Goal: Task Accomplishment & Management: Manage account settings

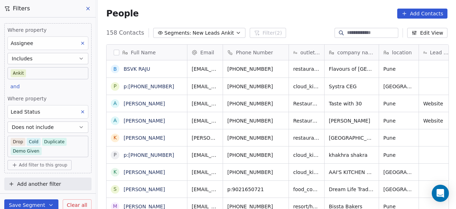
scroll to position [178, 354]
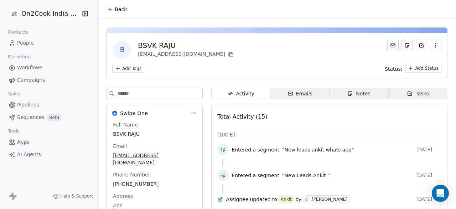
click at [116, 11] on span "Back" at bounding box center [121, 9] width 12 height 7
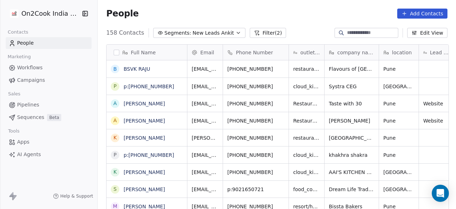
scroll to position [2, 0]
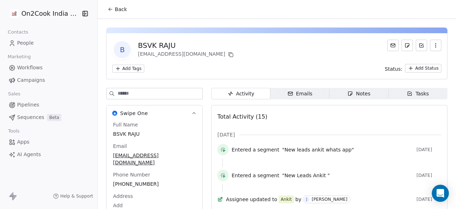
click at [109, 8] on icon at bounding box center [111, 9] width 6 height 6
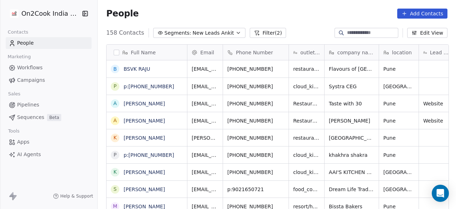
scroll to position [178, 354]
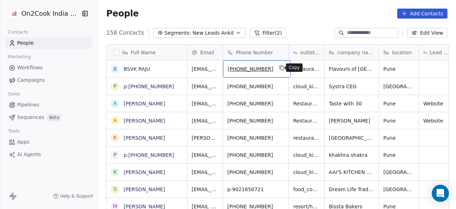
click at [281, 68] on icon "grid" at bounding box center [282, 68] width 3 height 3
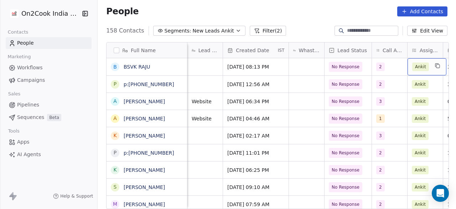
scroll to position [0, 336]
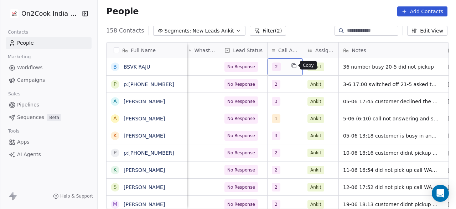
click at [290, 65] on button "grid" at bounding box center [294, 65] width 9 height 9
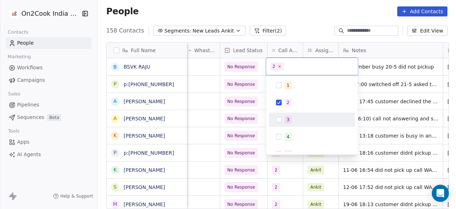
click at [289, 114] on div "3" at bounding box center [312, 119] width 81 height 11
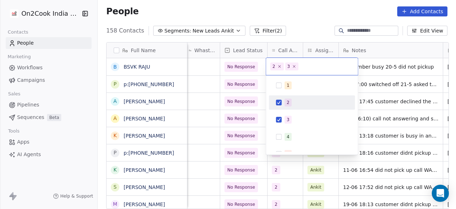
click at [289, 103] on span "2" at bounding box center [288, 102] width 7 height 8
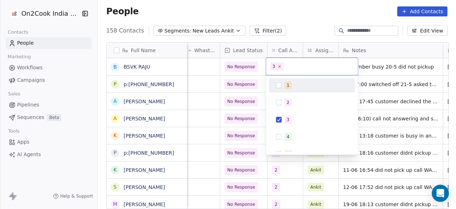
click at [370, 70] on html "On2Cook India Pvt. Ltd. Contacts People Marketing Workflows Campaigns Sales Pip…" at bounding box center [228, 104] width 456 height 209
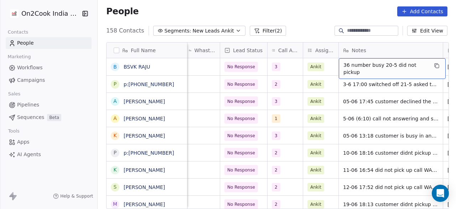
click at [344, 66] on span "36 number busy 20-5 did not pickup" at bounding box center [386, 68] width 85 height 14
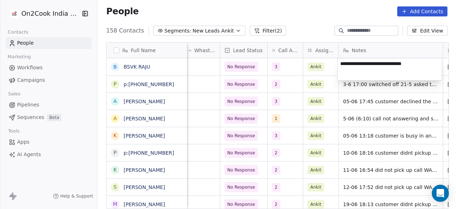
click at [340, 63] on textarea "**********" at bounding box center [390, 69] width 104 height 22
click at [372, 70] on textarea "**********" at bounding box center [390, 69] width 104 height 22
click at [367, 62] on textarea "**********" at bounding box center [390, 69] width 104 height 22
type textarea "**********"
drag, startPoint x: 210, startPoint y: 72, endPoint x: 300, endPoint y: 73, distance: 90.2
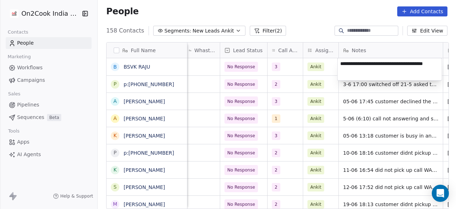
click at [210, 72] on html "On2Cook India Pvt. Ltd. Contacts People Marketing Workflows Campaigns Sales Pip…" at bounding box center [228, 104] width 456 height 209
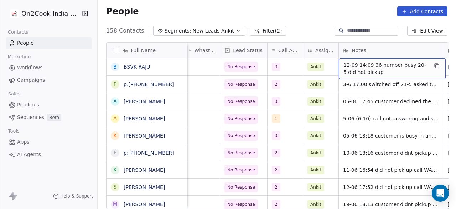
click at [361, 66] on span "12-09 14:09 36 number busy 20-5 did not pickup" at bounding box center [386, 68] width 85 height 14
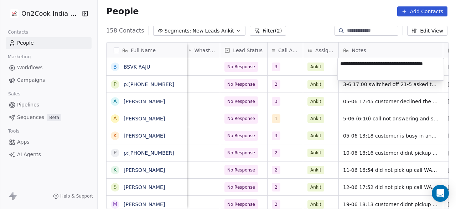
click at [368, 62] on textarea "**********" at bounding box center [391, 69] width 106 height 22
type textarea "**********"
click at [327, 68] on html "On2Cook India Pvt. Ltd. Contacts People Marketing Workflows Campaigns Sales Pip…" at bounding box center [228, 104] width 456 height 209
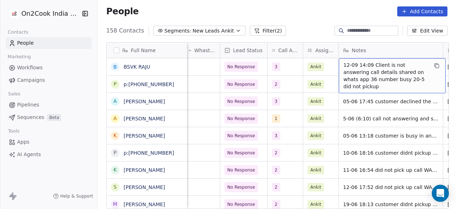
click at [367, 68] on span "12-09 14:09 Client is not answering call details shared on whats app 36 number …" at bounding box center [386, 75] width 85 height 29
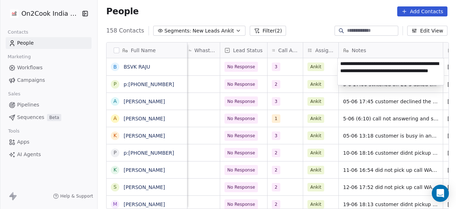
click at [356, 102] on html "On2Cook India Pvt. Ltd. Contacts People Marketing Workflows Campaigns Sales Pip…" at bounding box center [228, 104] width 456 height 209
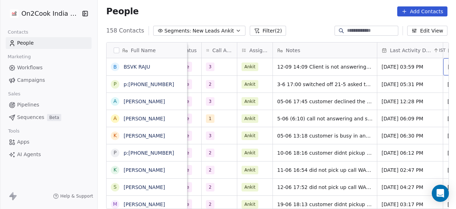
scroll to position [0, 468]
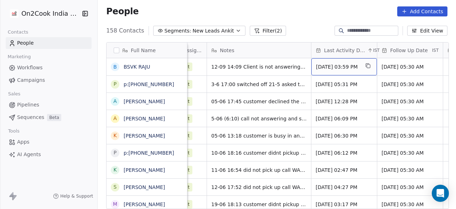
click at [329, 66] on span "[DATE] 03:59 PM" at bounding box center [337, 66] width 43 height 7
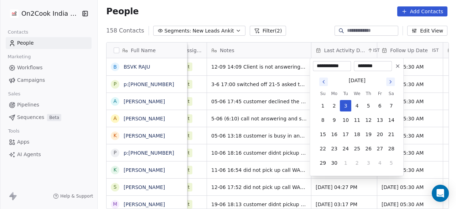
click at [389, 82] on icon "Go to next month" at bounding box center [391, 82] width 6 height 6
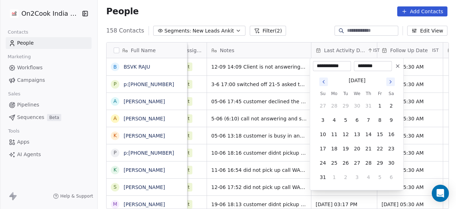
click at [389, 82] on icon "Go to next month" at bounding box center [391, 82] width 6 height 6
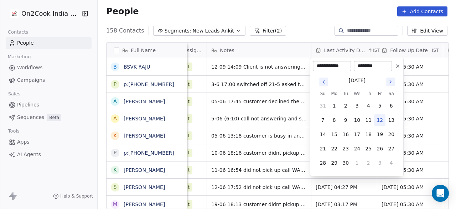
click at [380, 122] on button "12" at bounding box center [379, 119] width 11 height 11
type input "**********"
click at [416, 95] on html "On2Cook India Pvt. Ltd. Contacts People Marketing Workflows Campaigns Sales Pip…" at bounding box center [228, 104] width 456 height 209
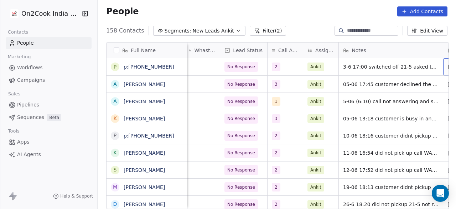
scroll to position [0, 402]
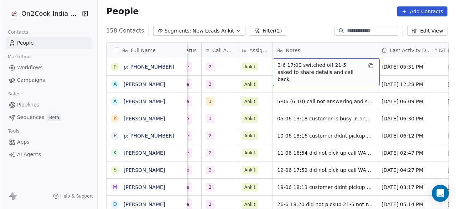
click at [275, 60] on div "3-6 17:00 switched off 21-5 asked to share details and call back" at bounding box center [326, 72] width 107 height 28
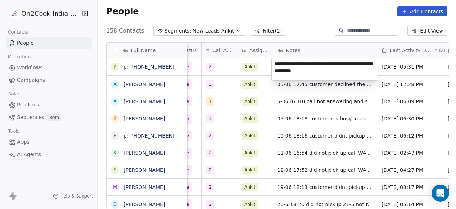
click at [276, 62] on textarea "**********" at bounding box center [325, 69] width 106 height 22
type textarea "**********"
drag, startPoint x: 228, startPoint y: 64, endPoint x: 261, endPoint y: 63, distance: 32.8
click at [228, 64] on html "On2Cook India Pvt. Ltd. Contacts People Marketing Workflows Campaigns Sales Pip…" at bounding box center [228, 104] width 456 height 209
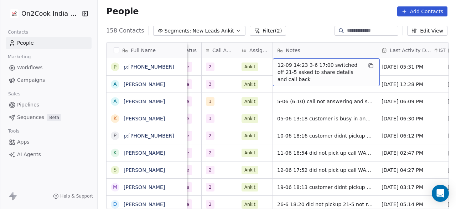
drag, startPoint x: 303, startPoint y: 63, endPoint x: 306, endPoint y: 77, distance: 14.2
click at [303, 63] on span "12-09 14:23 3-6 17:00 switched off 21-5 asked to share details and call back" at bounding box center [320, 71] width 85 height 21
click at [302, 65] on span "12-09 14:23 3-6 17:00 switched off 21-5 asked to share details and call back" at bounding box center [320, 71] width 85 height 21
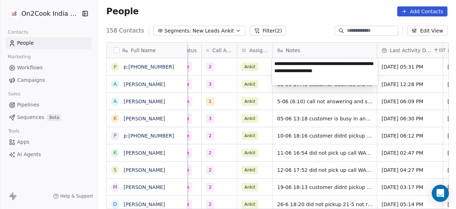
click at [302, 63] on textarea "**********" at bounding box center [325, 71] width 106 height 27
type textarea "**********"
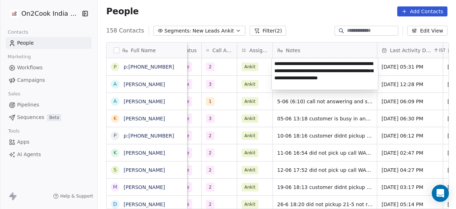
click at [222, 68] on html "On2Cook India Pvt. Ltd. Contacts People Marketing Workflows Campaigns Sales Pip…" at bounding box center [228, 104] width 456 height 209
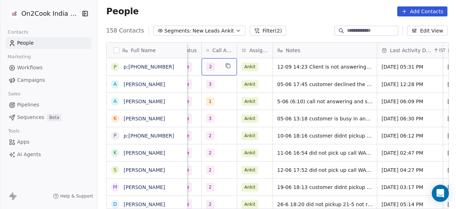
click at [219, 70] on div "2" at bounding box center [219, 66] width 35 height 17
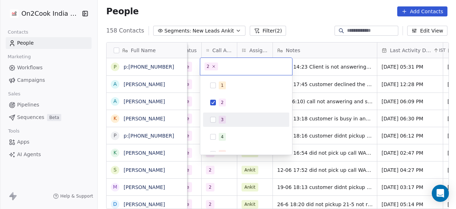
click at [233, 114] on div "3" at bounding box center [246, 119] width 81 height 11
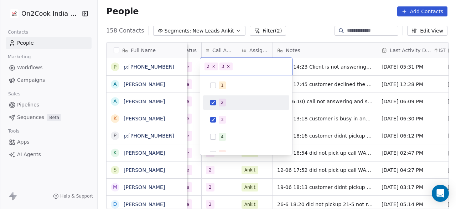
click at [237, 100] on div "2" at bounding box center [250, 102] width 63 height 8
click at [317, 70] on html "On2Cook India Pvt. Ltd. Contacts People Marketing Workflows Campaigns Sales Pip…" at bounding box center [228, 104] width 456 height 209
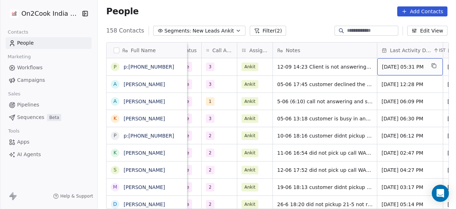
click at [395, 65] on span "[DATE] 05:31 PM" at bounding box center [403, 66] width 43 height 7
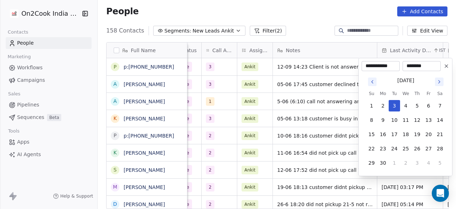
click at [439, 81] on icon "Go to next month" at bounding box center [440, 82] width 6 height 6
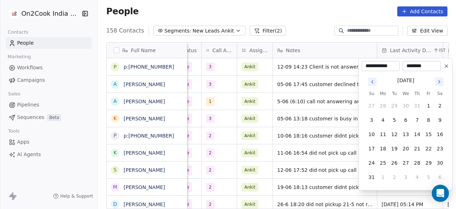
click at [439, 81] on icon "Go to next month" at bounding box center [440, 82] width 6 height 6
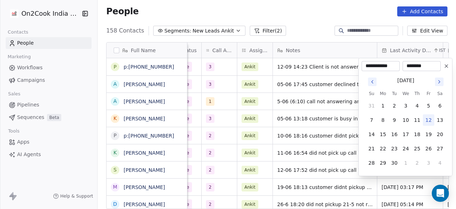
click at [433, 119] on button "12" at bounding box center [428, 119] width 11 height 11
type input "**********"
click at [304, 66] on html "On2Cook India Pvt. Ltd. Contacts People Marketing Workflows Campaigns Sales Pip…" at bounding box center [228, 104] width 456 height 209
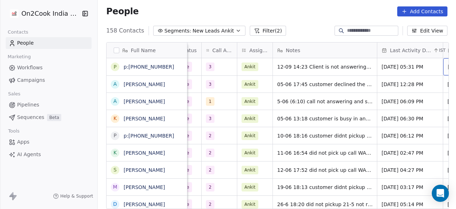
scroll to position [0, 468]
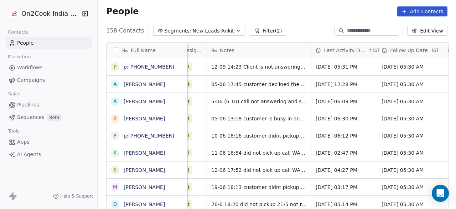
click at [378, 46] on div "Follow Up Date IST" at bounding box center [411, 49] width 66 height 15
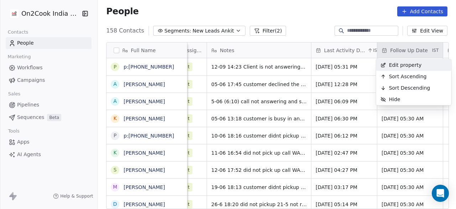
click at [378, 46] on html "On2Cook India Pvt. Ltd. Contacts People Marketing Workflows Campaigns Sales Pip…" at bounding box center [228, 104] width 456 height 209
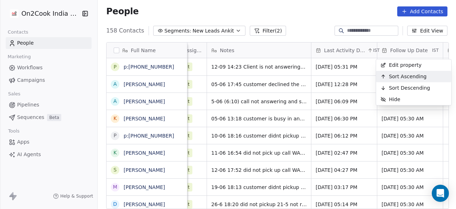
click at [292, 11] on html "On2Cook India Pvt. Ltd. Contacts People Marketing Workflows Campaigns Sales Pip…" at bounding box center [228, 104] width 456 height 209
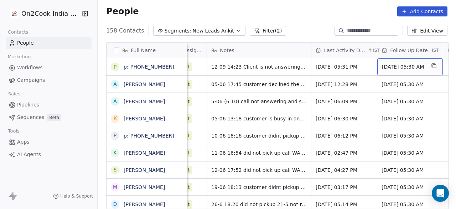
click at [388, 68] on span "[DATE] 05:30 AM" at bounding box center [403, 66] width 43 height 7
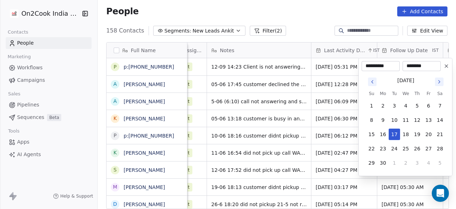
click at [441, 82] on icon "Go to next month" at bounding box center [440, 82] width 6 height 6
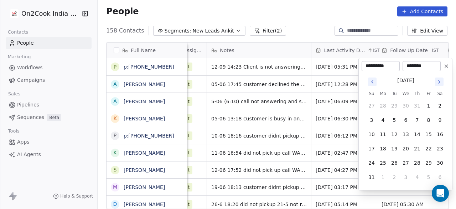
click at [441, 82] on icon "Go to next month" at bounding box center [440, 82] width 6 height 6
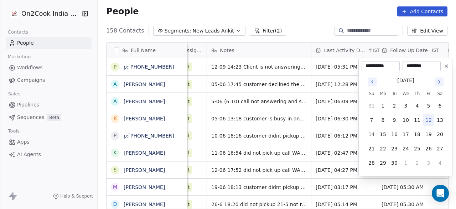
click at [441, 82] on icon "Go to next month" at bounding box center [440, 82] width 6 height 6
click at [371, 79] on icon "Go to previous month" at bounding box center [373, 82] width 6 height 6
click at [426, 135] on button "19" at bounding box center [428, 133] width 11 height 11
type input "**********"
click at [333, 79] on html "On2Cook India Pvt. Ltd. Contacts People Marketing Workflows Campaigns Sales Pip…" at bounding box center [228, 104] width 456 height 209
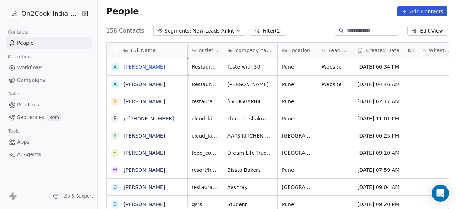
scroll to position [0, 36]
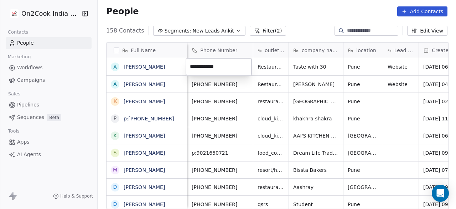
click at [163, 68] on html "On2Cook India Pvt. Ltd. Contacts People Marketing Workflows Campaigns Sales Pip…" at bounding box center [228, 104] width 456 height 209
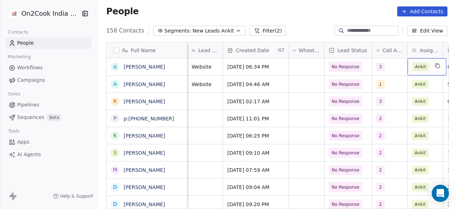
scroll to position [0, 336]
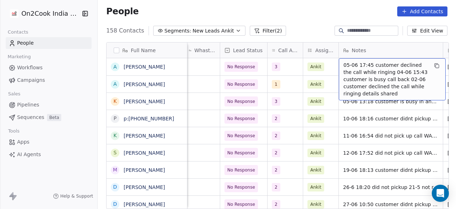
click at [344, 65] on span "05-06 17:45 customer declined the call while ringing 04-06 15:43 customer is bu…" at bounding box center [386, 79] width 85 height 36
click at [344, 63] on span "05-06 17:45 customer declined the call while ringing 04-06 15:43 customer is bu…" at bounding box center [386, 79] width 85 height 36
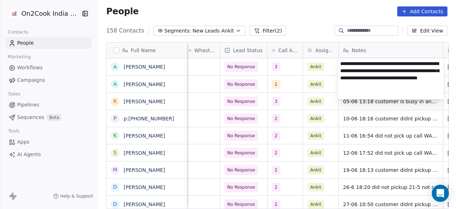
click at [342, 65] on textarea "**********" at bounding box center [391, 78] width 106 height 41
click at [340, 64] on textarea "**********" at bounding box center [391, 78] width 106 height 41
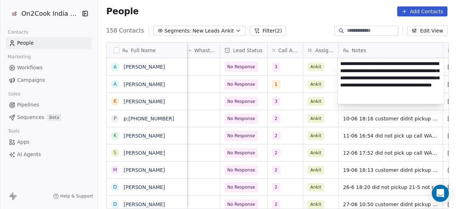
type textarea "**********"
click at [283, 66] on html "On2Cook India Pvt. Ltd. Contacts People Marketing Workflows Campaigns Sales Pip…" at bounding box center [228, 104] width 456 height 209
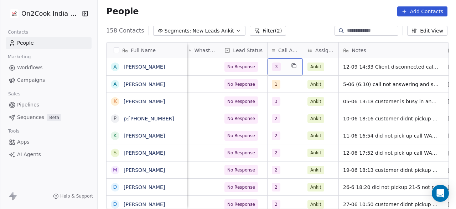
click at [284, 68] on div "3" at bounding box center [278, 66] width 13 height 9
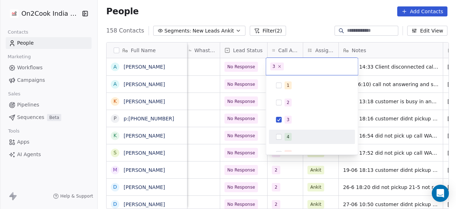
click at [286, 136] on span "4" at bounding box center [288, 137] width 7 height 8
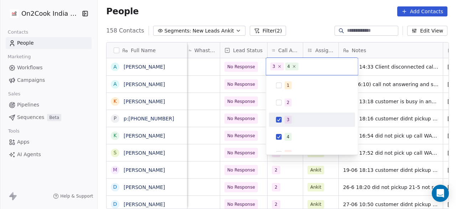
click at [289, 122] on span "3" at bounding box center [288, 120] width 7 height 8
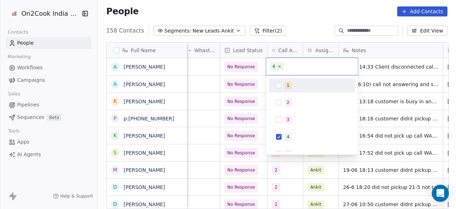
drag, startPoint x: 376, startPoint y: 70, endPoint x: 349, endPoint y: 75, distance: 28.3
click at [376, 70] on html "On2Cook India Pvt. Ltd. Contacts People Marketing Workflows Campaigns Sales Pip…" at bounding box center [228, 104] width 456 height 209
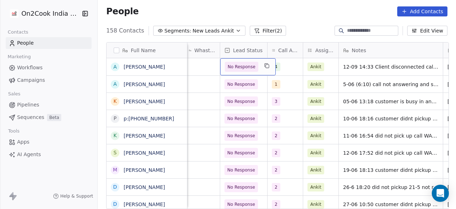
click at [257, 68] on div "No Response" at bounding box center [248, 66] width 56 height 17
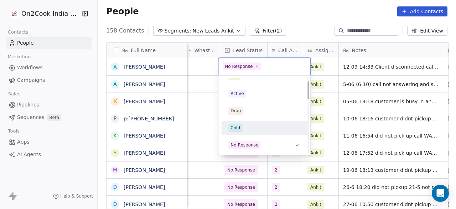
scroll to position [45, 0]
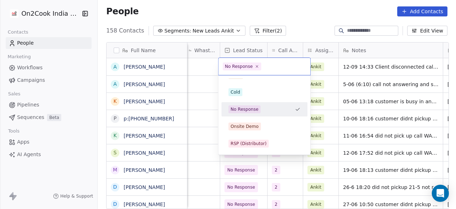
click at [207, 69] on html "On2Cook India Pvt. Ltd. Contacts People Marketing Workflows Campaigns Sales Pip…" at bounding box center [228, 104] width 456 height 209
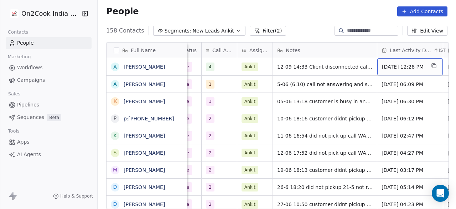
scroll to position [0, 468]
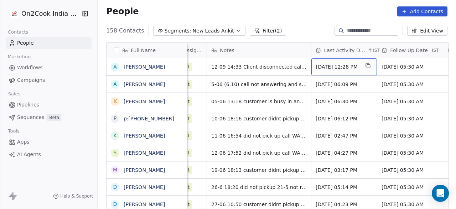
click at [330, 69] on span "[DATE] 12:28 PM" at bounding box center [337, 66] width 43 height 7
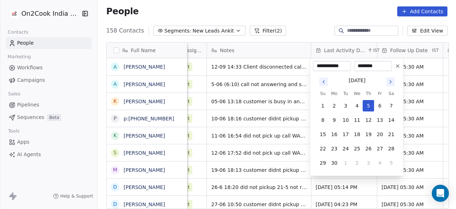
click at [394, 83] on button "Go to next month" at bounding box center [390, 81] width 9 height 9
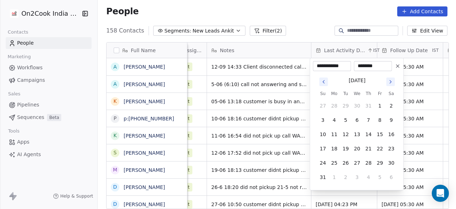
click at [394, 83] on button "Go to next month" at bounding box center [390, 81] width 9 height 9
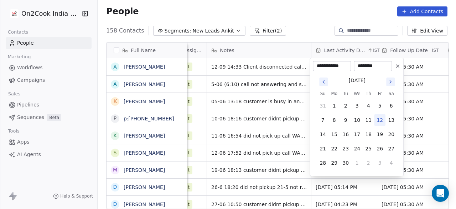
click at [381, 122] on button "12" at bounding box center [379, 119] width 11 height 11
type input "**********"
click at [416, 67] on html "On2Cook India Pvt. Ltd. Contacts People Marketing Workflows Campaigns Sales Pip…" at bounding box center [228, 104] width 456 height 209
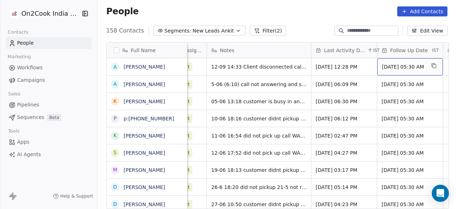
click at [416, 67] on span "[DATE] 05:30 AM" at bounding box center [403, 66] width 43 height 7
click at [404, 65] on span "[DATE] 05:30 AM" at bounding box center [403, 66] width 43 height 7
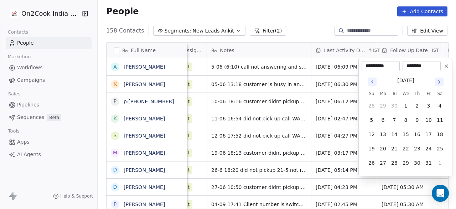
click at [438, 82] on button "Go to next month" at bounding box center [439, 81] width 9 height 9
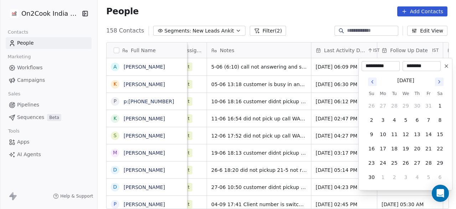
click at [438, 82] on icon "Go to next month" at bounding box center [440, 82] width 6 height 6
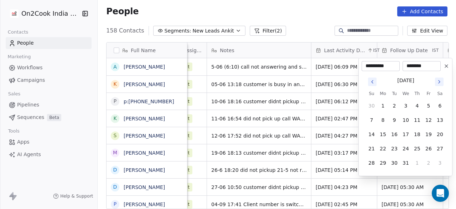
click at [273, 75] on html "On2Cook India Pvt. Ltd. Contacts People Marketing Workflows Campaigns Sales Pip…" at bounding box center [228, 104] width 456 height 209
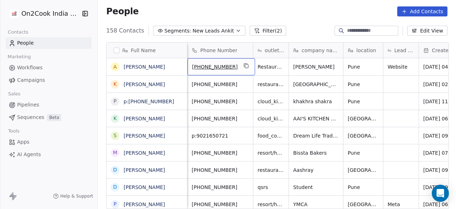
scroll to position [0, 0]
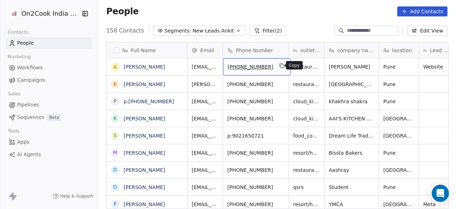
click at [279, 68] on icon "grid" at bounding box center [282, 66] width 6 height 6
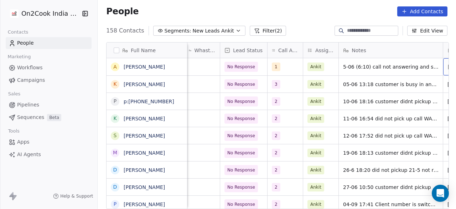
scroll to position [0, 402]
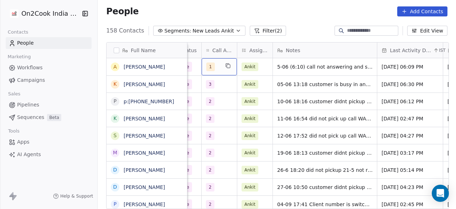
click at [219, 69] on div "1" at bounding box center [219, 66] width 35 height 17
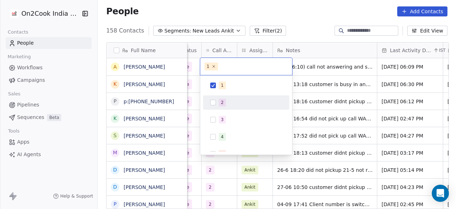
click at [220, 105] on span "2" at bounding box center [222, 102] width 7 height 8
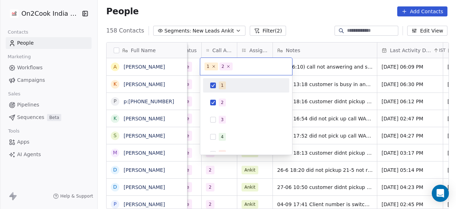
click at [214, 88] on div "1" at bounding box center [246, 84] width 81 height 11
click at [295, 64] on html "On2Cook India Pvt. Ltd. Contacts People Marketing Workflows Campaigns Sales Pip…" at bounding box center [228, 104] width 456 height 209
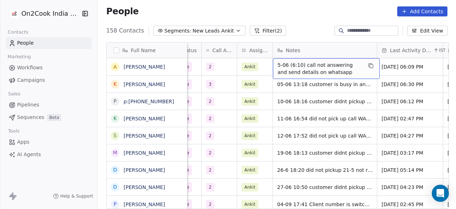
click at [276, 63] on div "5-06 (6:10) call not answering and send details on whatsapp" at bounding box center [326, 68] width 107 height 21
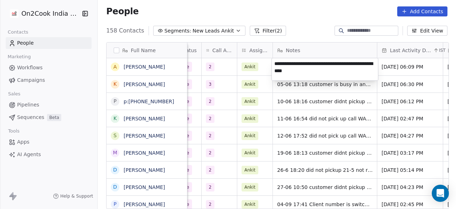
click at [274, 63] on textarea "**********" at bounding box center [325, 69] width 106 height 22
type textarea "**********"
drag, startPoint x: 230, startPoint y: 70, endPoint x: 236, endPoint y: 70, distance: 6.4
click at [230, 70] on html "On2Cook India Pvt. Ltd. Contacts People Marketing Workflows Campaigns Sales Pip…" at bounding box center [228, 104] width 456 height 209
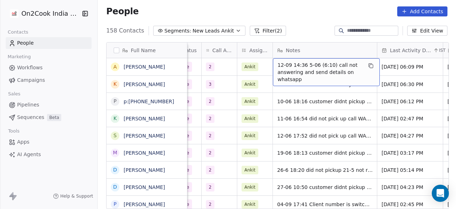
click at [304, 65] on span "12-09 14:36 5-06 (6:10) call not answering and send details on whatsapp" at bounding box center [320, 71] width 85 height 21
click at [304, 63] on span "12-09 14:36 5-06 (6:10) call not answering and send details on whatsapp" at bounding box center [320, 71] width 85 height 21
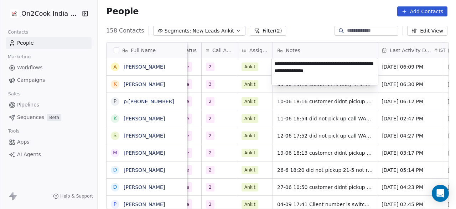
click at [303, 61] on textarea "**********" at bounding box center [325, 71] width 106 height 27
type textarea "**********"
click at [395, 67] on html "On2Cook India Pvt. Ltd. Contacts People Marketing Workflows Campaigns Sales Pip…" at bounding box center [228, 104] width 456 height 209
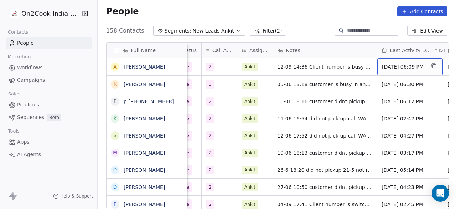
click at [395, 67] on span "[DATE] 06:09 PM" at bounding box center [403, 66] width 43 height 7
click at [401, 69] on span "[DATE] 06:09 PM" at bounding box center [403, 66] width 43 height 7
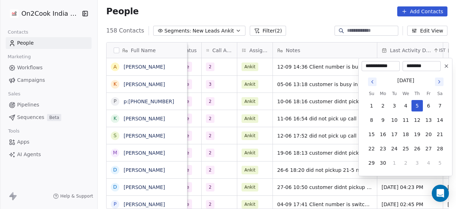
click at [438, 82] on icon "Go to next month" at bounding box center [440, 82] width 6 height 6
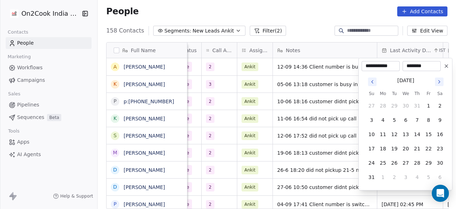
click at [438, 82] on icon "Go to next month" at bounding box center [440, 82] width 6 height 6
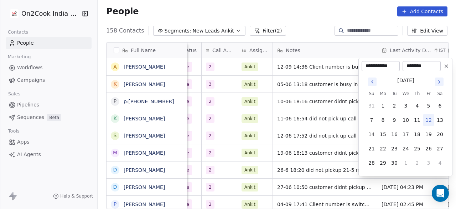
click at [430, 117] on button "12" at bounding box center [428, 119] width 11 height 11
type input "**********"
click at [342, 87] on html "On2Cook India Pvt. Ltd. Contacts People Marketing Workflows Campaigns Sales Pip…" at bounding box center [228, 104] width 456 height 209
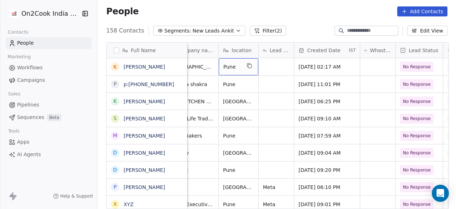
scroll to position [0, 137]
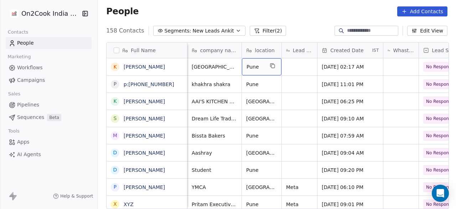
click at [260, 72] on div "Pune" at bounding box center [262, 66] width 40 height 17
click at [258, 67] on span "Pune" at bounding box center [255, 66] width 17 height 7
type textarea "**********"
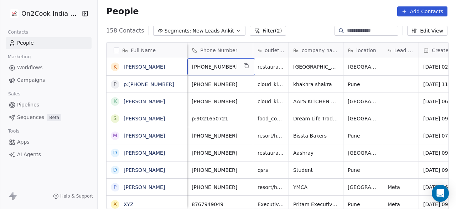
scroll to position [0, 0]
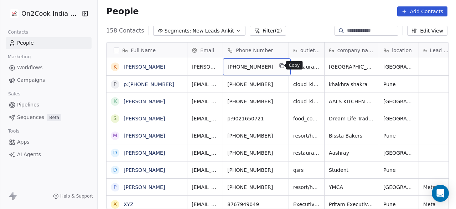
click at [280, 66] on icon "grid" at bounding box center [282, 66] width 6 height 6
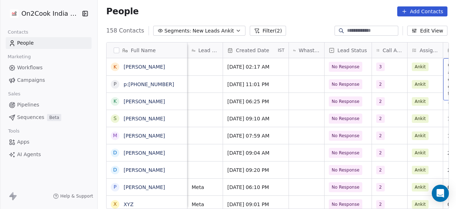
scroll to position [0, 336]
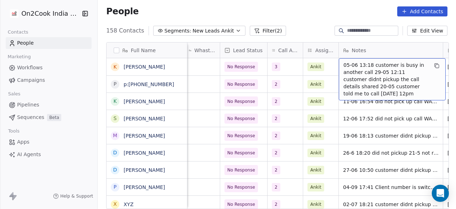
click at [342, 67] on div "05-06 13:18 customer is busy in another call 29-05 12:11 customer didnt pickup …" at bounding box center [392, 79] width 107 height 42
click at [342, 65] on div "05-06 13:18 customer is busy in another call 29-05 12:11 customer didnt pickup …" at bounding box center [392, 79] width 107 height 42
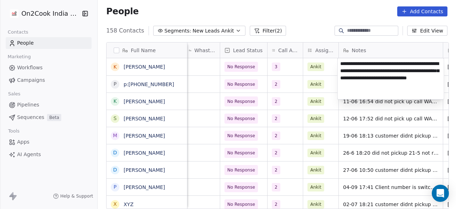
click at [340, 61] on textarea "**********" at bounding box center [391, 78] width 106 height 41
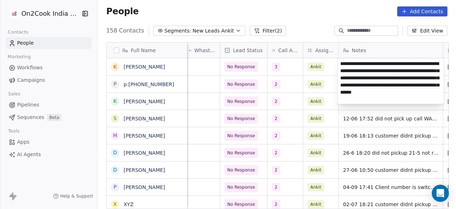
click at [395, 68] on textarea "**********" at bounding box center [391, 81] width 106 height 46
type textarea "**********"
click at [327, 72] on html "On2Cook India Pvt. Ltd. Contacts People Marketing Workflows Campaigns Sales Pip…" at bounding box center [228, 104] width 456 height 209
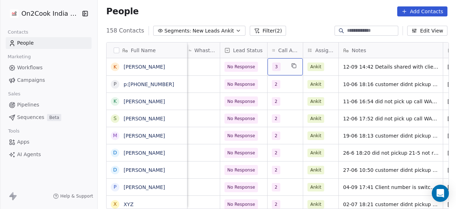
click at [286, 70] on div "3" at bounding box center [285, 66] width 35 height 17
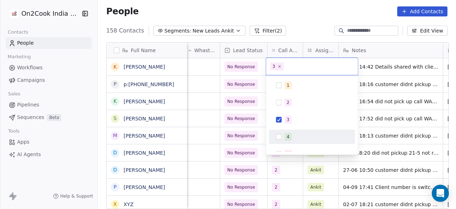
click at [288, 133] on div "4" at bounding box center [288, 136] width 3 height 6
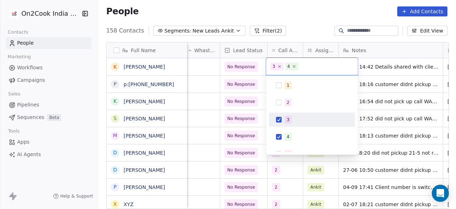
click at [289, 122] on span "3" at bounding box center [288, 120] width 7 height 8
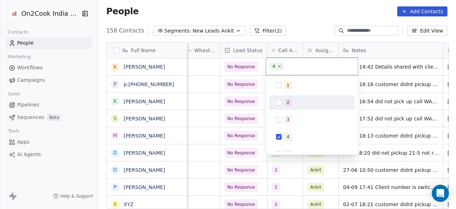
click at [203, 71] on html "On2Cook India Pvt. Ltd. Contacts People Marketing Workflows Campaigns Sales Pip…" at bounding box center [228, 104] width 456 height 209
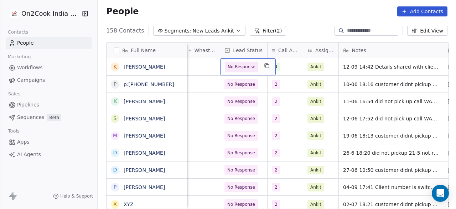
click at [259, 70] on div "No Response" at bounding box center [248, 66] width 56 height 17
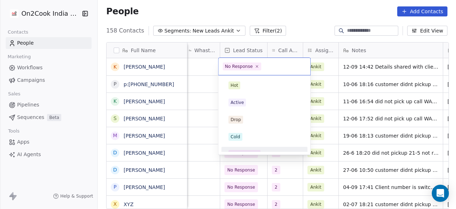
scroll to position [9, 0]
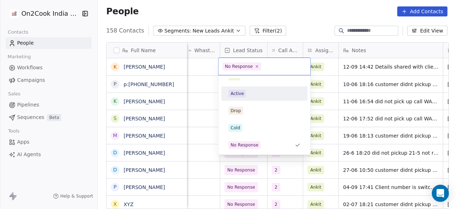
click at [254, 94] on div "Active" at bounding box center [265, 93] width 72 height 8
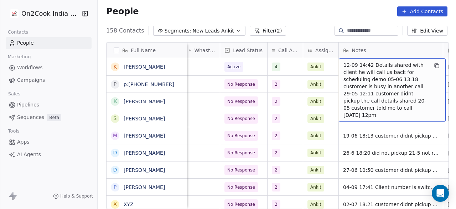
scroll to position [0, 402]
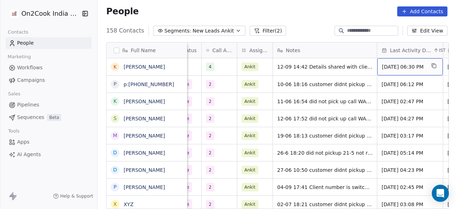
click at [395, 70] on div "[DATE] 06:30 PM" at bounding box center [411, 66] width 66 height 17
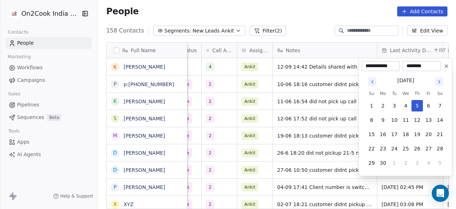
click at [438, 82] on icon "Go to next month" at bounding box center [440, 82] width 6 height 6
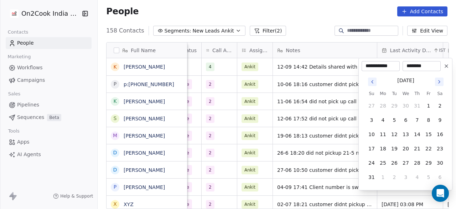
click at [438, 82] on icon "Go to next month" at bounding box center [440, 82] width 6 height 6
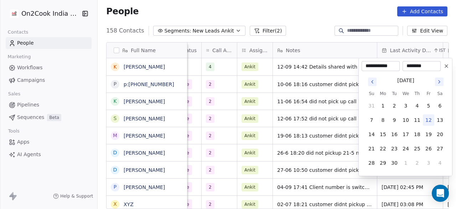
click at [426, 119] on button "12" at bounding box center [428, 119] width 11 height 11
type input "**********"
click at [310, 64] on html "On2Cook India Pvt. Ltd. Contacts People Marketing Workflows Campaigns Sales Pip…" at bounding box center [228, 104] width 456 height 209
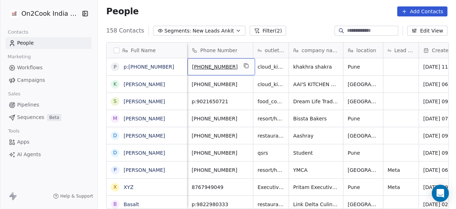
scroll to position [0, 0]
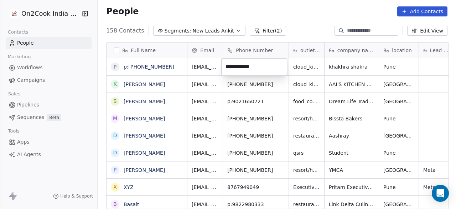
click at [297, 69] on html "On2Cook India Pvt. Ltd. Contacts People Marketing Workflows Campaigns Sales Pip…" at bounding box center [228, 104] width 456 height 209
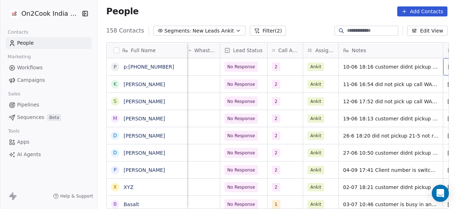
scroll to position [0, 402]
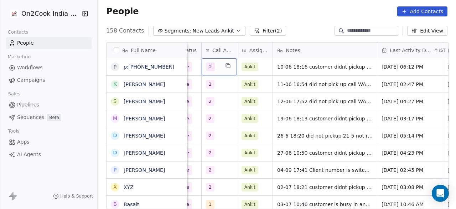
click at [224, 70] on div "2" at bounding box center [219, 66] width 35 height 17
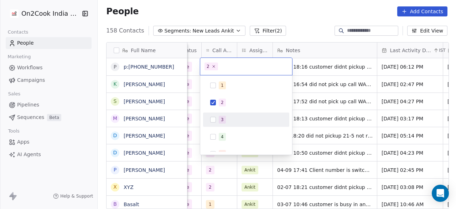
click at [229, 118] on div "3" at bounding box center [250, 120] width 63 height 8
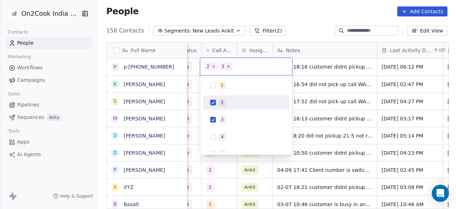
click at [229, 106] on div "2" at bounding box center [250, 102] width 63 height 8
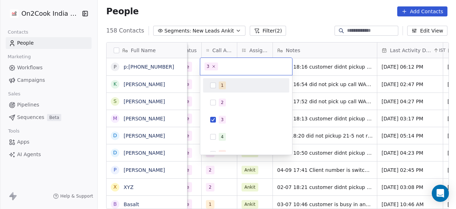
click at [307, 68] on html "On2Cook India Pvt. Ltd. Contacts People Marketing Workflows Campaigns Sales Pip…" at bounding box center [228, 104] width 456 height 209
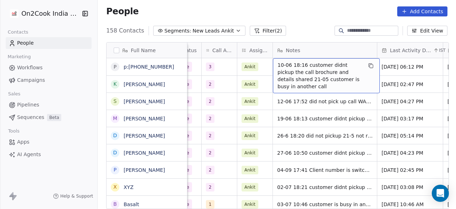
click at [276, 64] on div "10-06 18:16 customer didnt pickup the call brochure and details shared 21-05 cu…" at bounding box center [326, 75] width 107 height 35
click at [278, 65] on span "10-06 18:16 customer didnt pickup the call brochure and details shared 21-05 cu…" at bounding box center [320, 75] width 85 height 29
click at [278, 66] on span "10-06 18:16 customer didnt pickup the call brochure and details shared 21-05 cu…" at bounding box center [320, 75] width 85 height 29
click at [282, 65] on span "10-06 18:16 customer didnt pickup the call brochure and details shared 21-05 cu…" at bounding box center [320, 75] width 85 height 29
click at [278, 64] on span "10-06 18:16 customer didnt pickup the call brochure and details shared 21-05 cu…" at bounding box center [320, 75] width 85 height 29
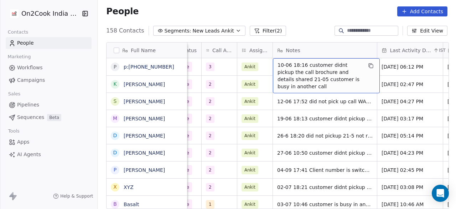
click at [278, 64] on span "10-06 18:16 customer didnt pickup the call brochure and details shared 21-05 cu…" at bounding box center [320, 75] width 85 height 29
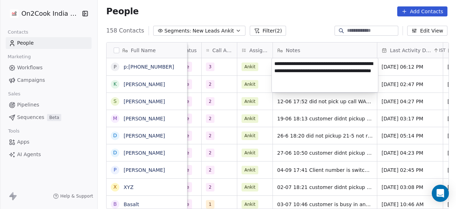
click at [297, 79] on textarea "**********" at bounding box center [325, 75] width 106 height 34
click at [275, 62] on textarea "**********" at bounding box center [325, 75] width 106 height 34
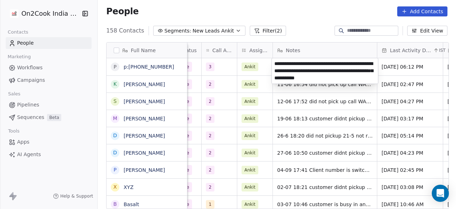
type textarea "**********"
drag, startPoint x: 223, startPoint y: 65, endPoint x: 252, endPoint y: 66, distance: 29.6
click at [223, 65] on html "On2Cook India Pvt. Ltd. Contacts People Marketing Workflows Campaigns Sales Pip…" at bounding box center [228, 104] width 456 height 209
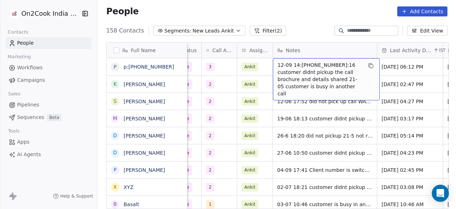
click at [303, 63] on span "12-09 14:[PHONE_NUMBER]:16 customer didnt pickup the call brochure and details …" at bounding box center [320, 79] width 85 height 36
click at [305, 64] on span "12-09 14:[PHONE_NUMBER]:16 customer didnt pickup the call brochure and details …" at bounding box center [320, 79] width 85 height 36
click at [303, 63] on span "12-09 14:[PHONE_NUMBER]:16 customer didnt pickup the call brochure and details …" at bounding box center [320, 79] width 85 height 36
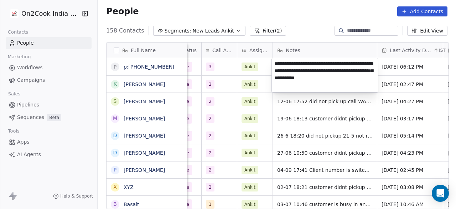
click at [303, 63] on textarea "**********" at bounding box center [325, 75] width 106 height 34
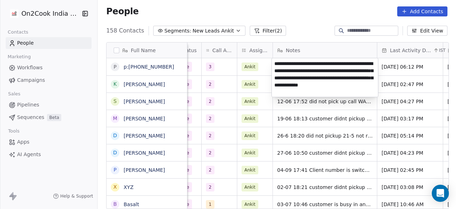
type textarea "**********"
click at [409, 73] on html "On2Cook India Pvt. Ltd. Contacts People Marketing Workflows Campaigns Sales Pip…" at bounding box center [228, 104] width 456 height 209
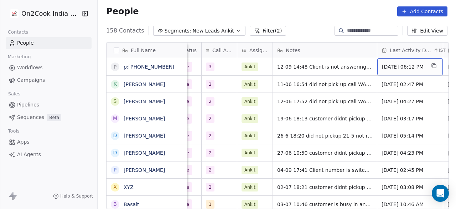
click at [406, 70] on span "[DATE] 06:12 PM" at bounding box center [403, 66] width 43 height 7
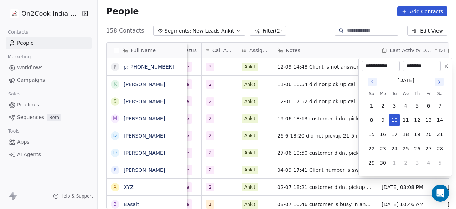
click at [439, 81] on icon "Go to next month" at bounding box center [440, 82] width 6 height 6
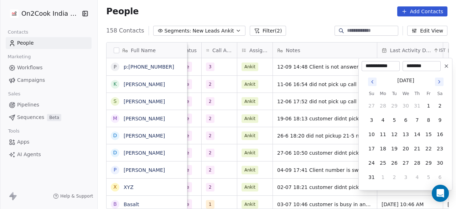
click at [439, 81] on icon "Go to next month" at bounding box center [440, 82] width 6 height 6
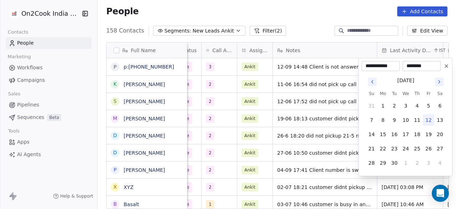
click at [427, 120] on button "12" at bounding box center [428, 119] width 11 height 11
type input "**********"
click at [350, 95] on html "On2Cook India Pvt. Ltd. Contacts People Marketing Workflows Campaigns Sales Pip…" at bounding box center [228, 104] width 456 height 209
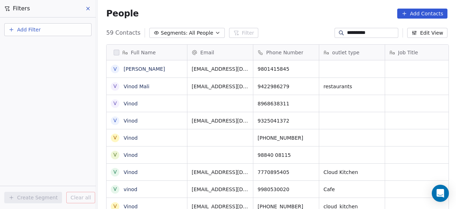
scroll to position [178, 354]
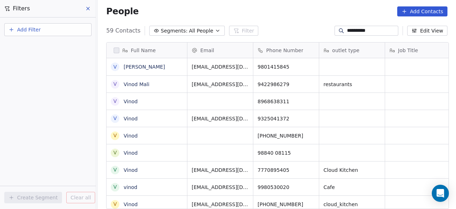
drag, startPoint x: 384, startPoint y: 31, endPoint x: 343, endPoint y: 27, distance: 41.5
click at [347, 27] on input "**********" at bounding box center [372, 30] width 50 height 7
type input "*"
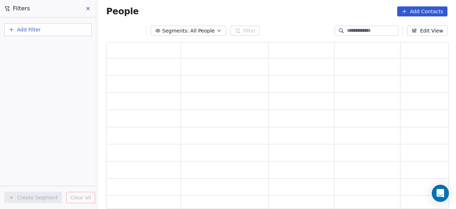
scroll to position [161, 337]
click at [178, 31] on span "Segments:" at bounding box center [175, 30] width 27 height 7
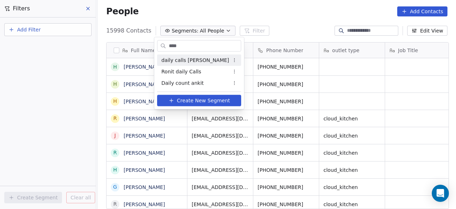
scroll to position [178, 354]
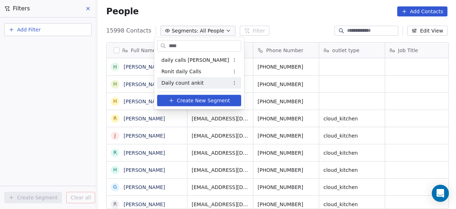
click at [177, 89] on div "daily calls salim Ronit daily Calls Daily count ankit" at bounding box center [199, 71] width 90 height 40
click at [177, 84] on span "Daily count ankit" at bounding box center [182, 82] width 42 height 7
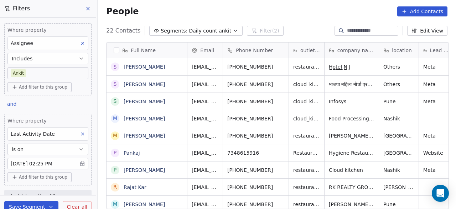
click at [76, 163] on body "On2Cook India Pvt. Ltd. Contacts People Marketing Workflows Campaigns Sales Pip…" at bounding box center [228, 104] width 456 height 209
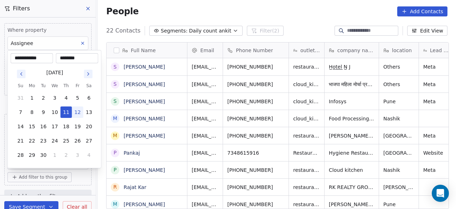
click at [78, 111] on button "12" at bounding box center [77, 111] width 11 height 11
type input "**********"
click at [77, 175] on html "On2Cook India Pvt. Ltd. Contacts People Marketing Workflows Campaigns Sales Pip…" at bounding box center [228, 104] width 456 height 209
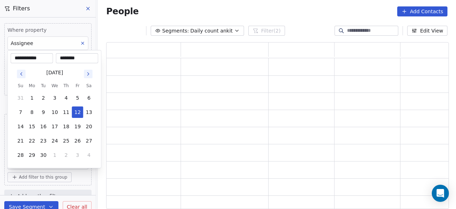
scroll to position [161, 337]
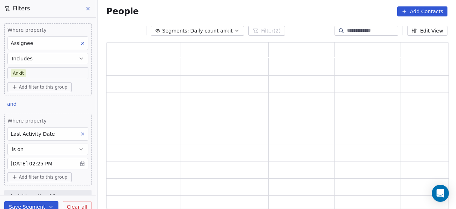
click at [36, 204] on button "Save Segment" at bounding box center [31, 206] width 54 height 11
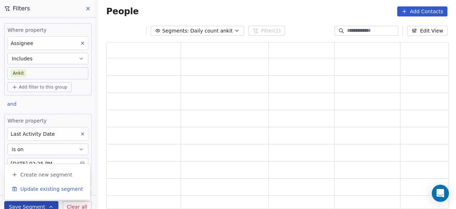
click at [60, 188] on span "Update existing segment" at bounding box center [51, 188] width 63 height 7
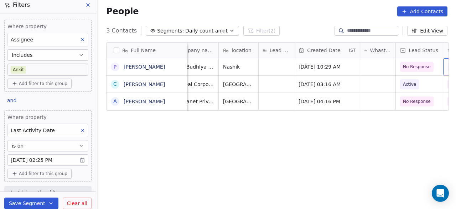
scroll to position [0, 196]
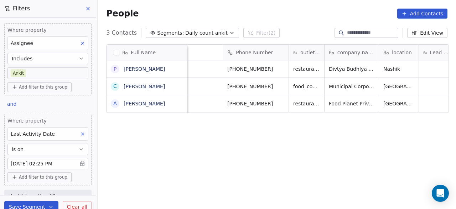
scroll to position [178, 354]
